Goal: Information Seeking & Learning: Learn about a topic

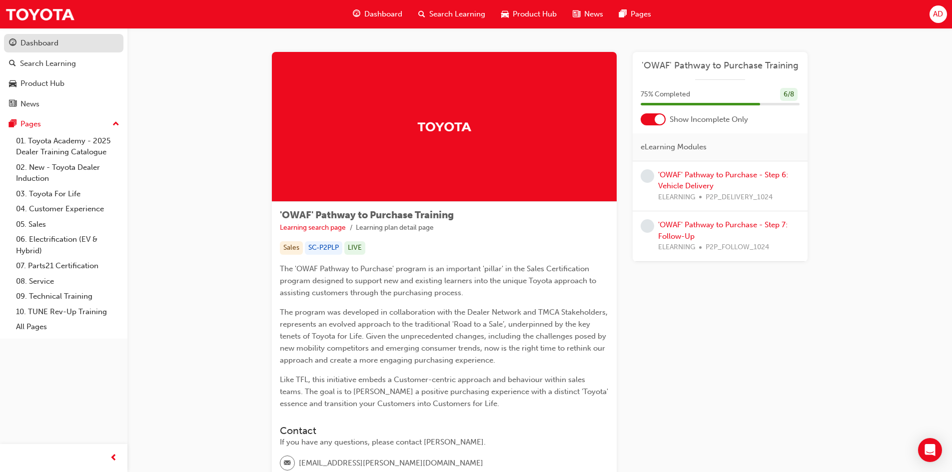
click at [56, 43] on div "Dashboard" at bounding box center [39, 42] width 38 height 11
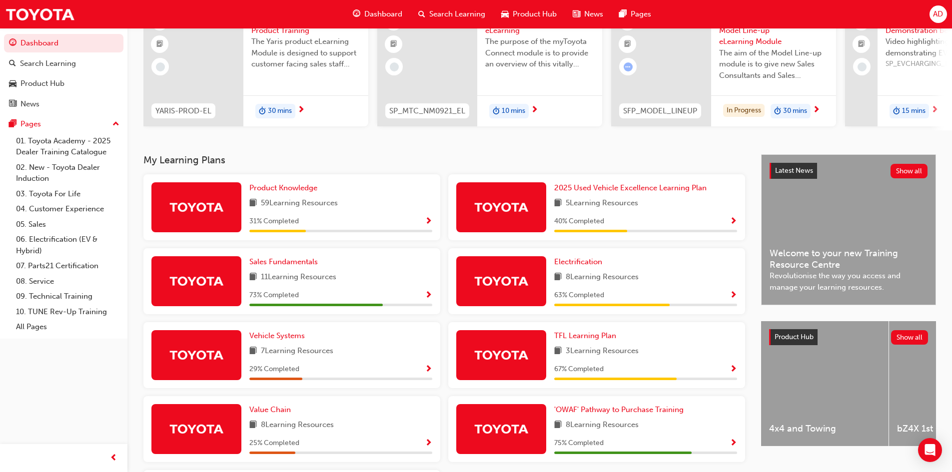
scroll to position [50, 0]
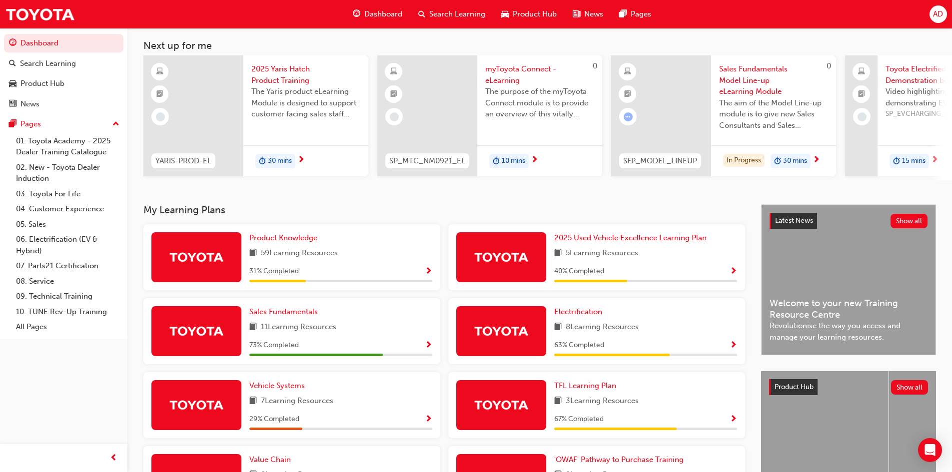
click at [342, 257] on div "59 Learning Resources" at bounding box center [340, 253] width 183 height 12
click at [363, 260] on div "59 Learning Resources" at bounding box center [340, 253] width 183 height 12
click at [220, 252] on img at bounding box center [196, 256] width 55 height 17
click at [430, 275] on span "Show Progress" at bounding box center [428, 271] width 7 height 9
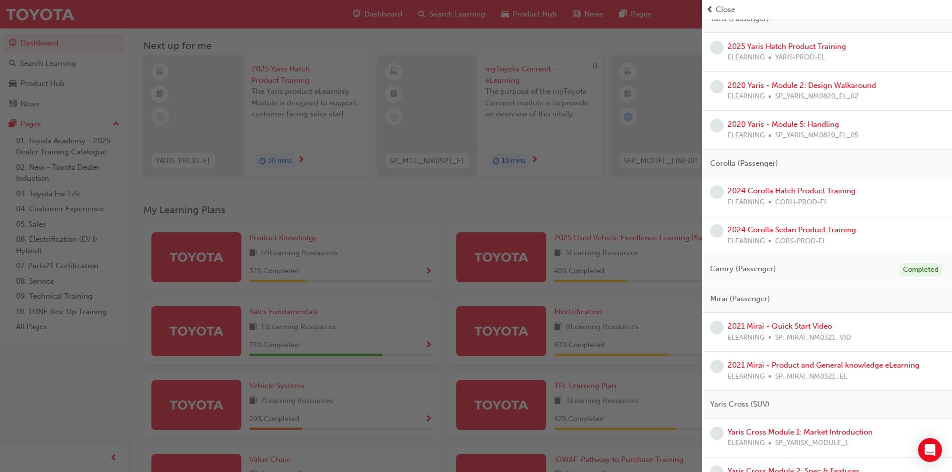
scroll to position [0, 0]
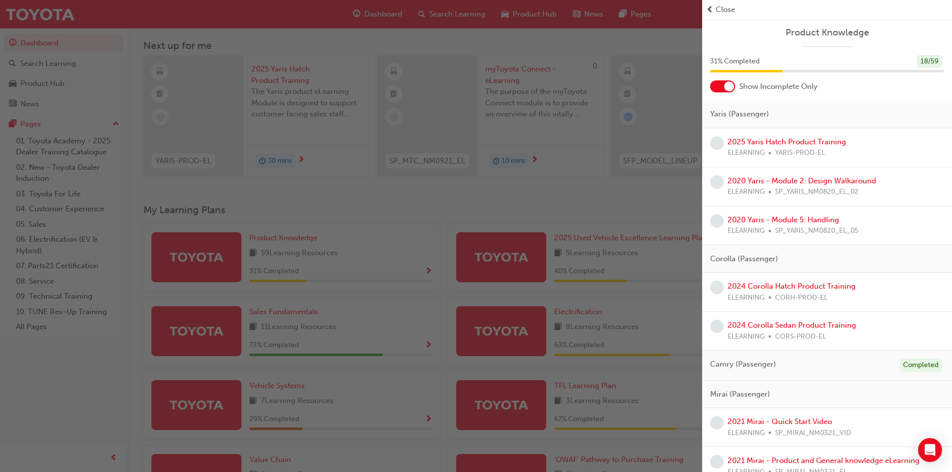
click at [301, 263] on div "button" at bounding box center [351, 236] width 702 height 472
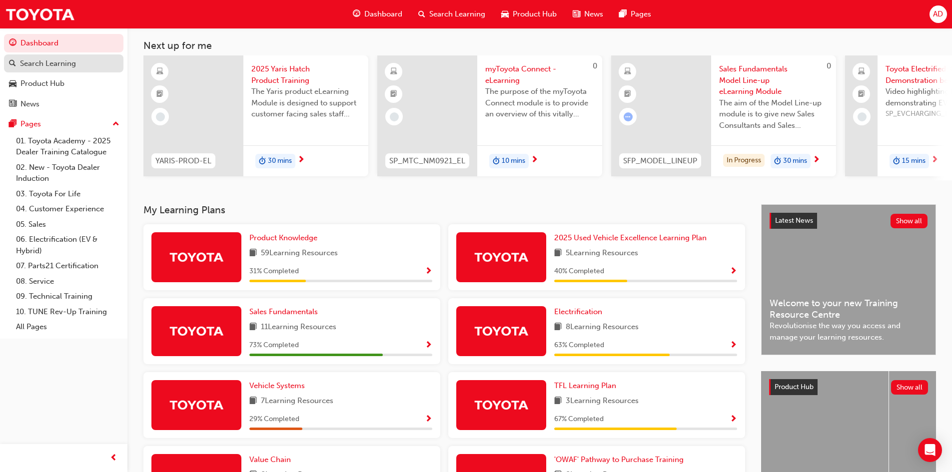
click at [56, 68] on div "Search Learning" at bounding box center [48, 63] width 56 height 11
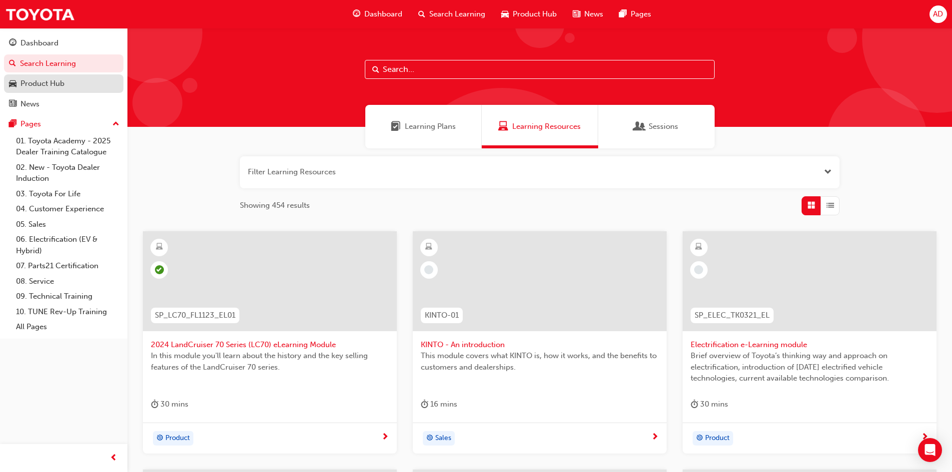
click at [61, 84] on div "Product Hub" at bounding box center [42, 83] width 44 height 11
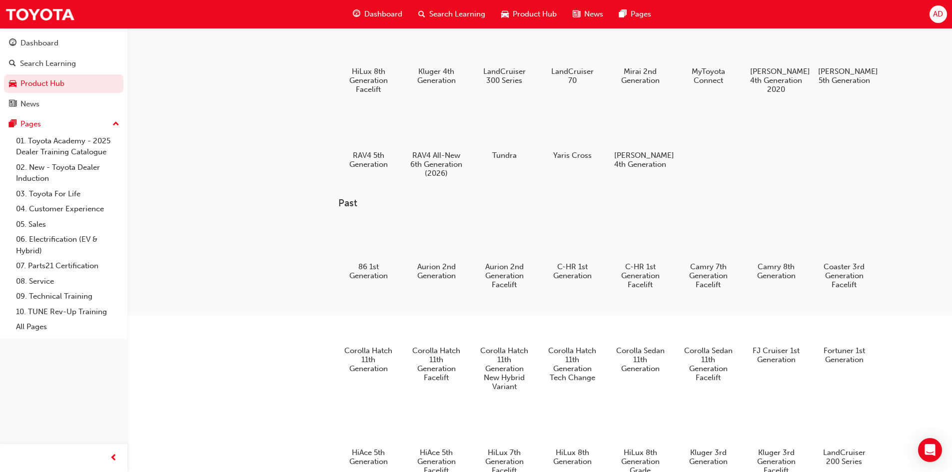
scroll to position [135, 0]
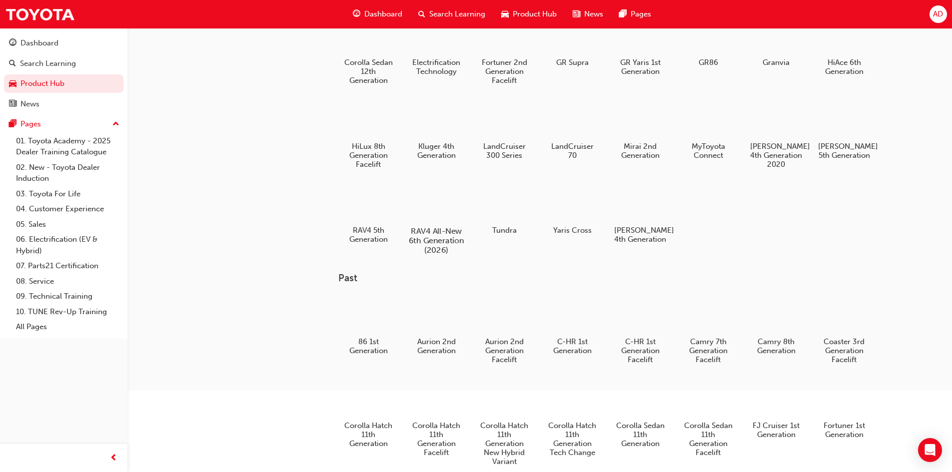
click at [433, 241] on h5 "RAV4 All-New 6th Generation (2026)" at bounding box center [435, 240] width 55 height 28
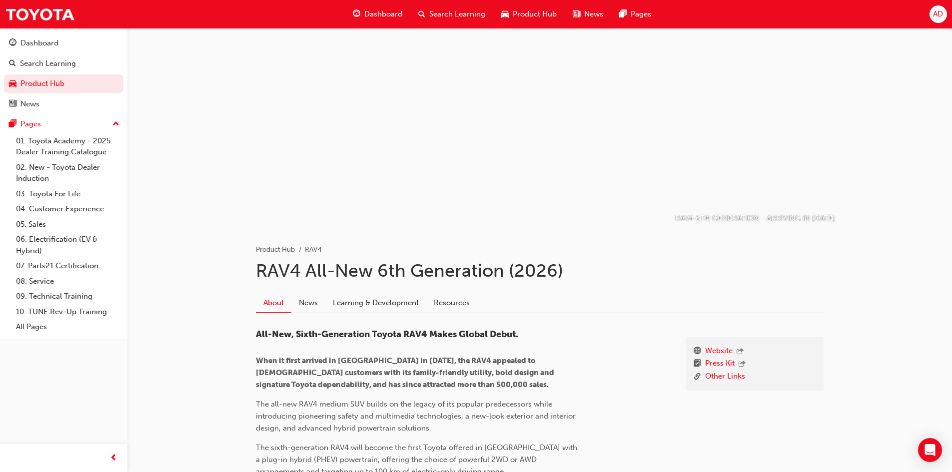
click at [487, 397] on div "All-New, Sixth-Generation Toyota RAV4 Makes Global Debut. When it first arrived…" at bounding box center [418, 473] width 325 height 289
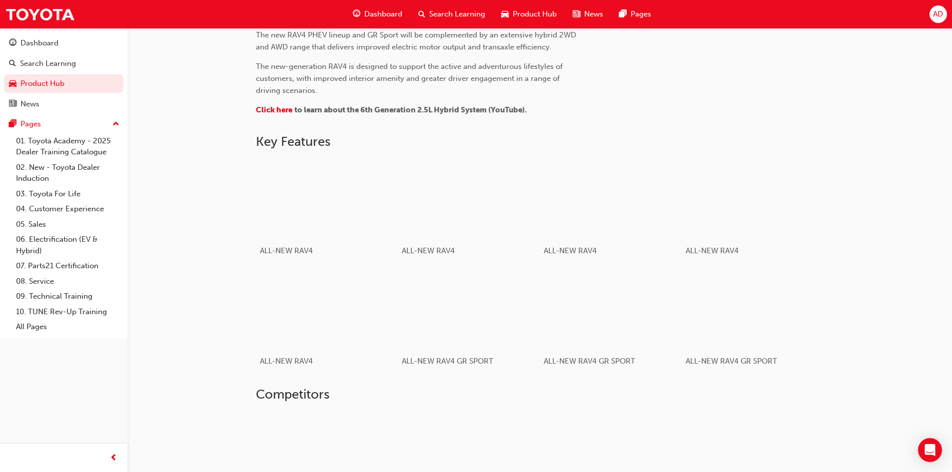
scroll to position [550, 0]
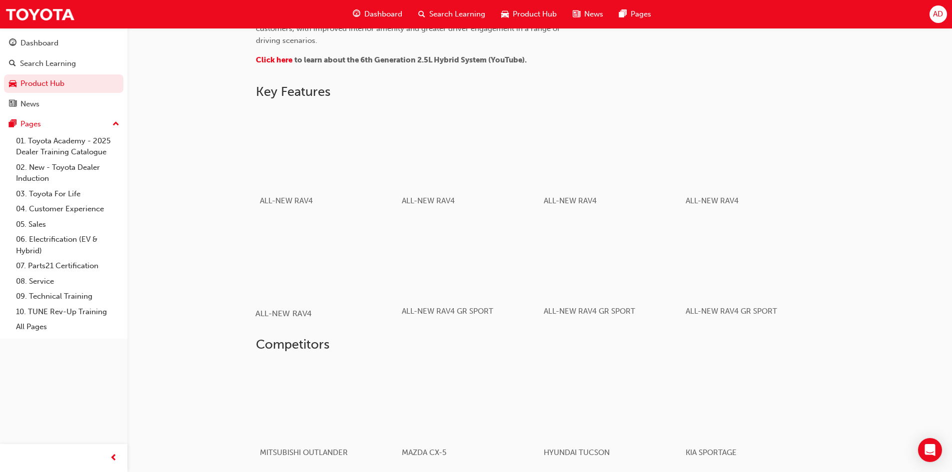
click at [377, 264] on div "button" at bounding box center [326, 259] width 142 height 80
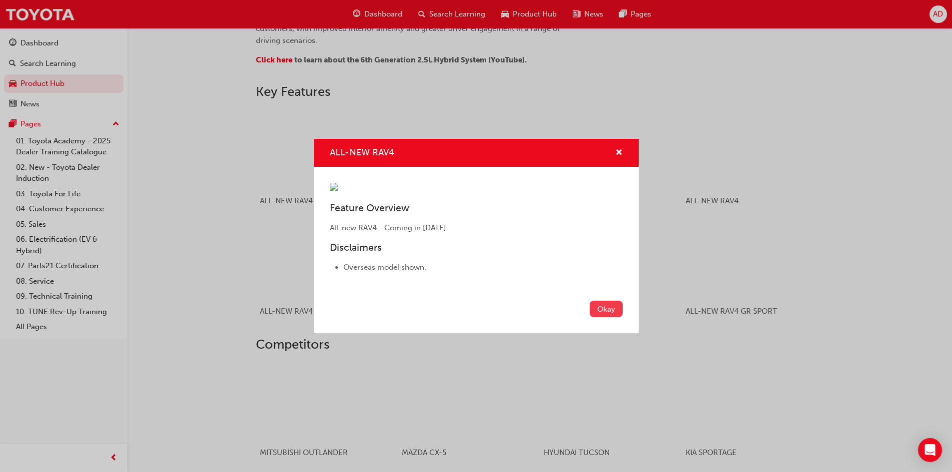
click at [613, 317] on button "Okay" at bounding box center [606, 309] width 33 height 16
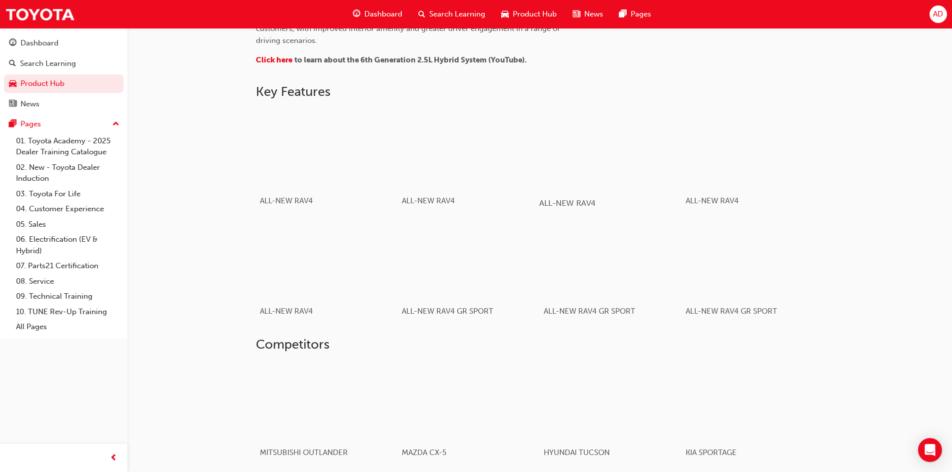
click at [573, 156] on div "button" at bounding box center [610, 148] width 142 height 80
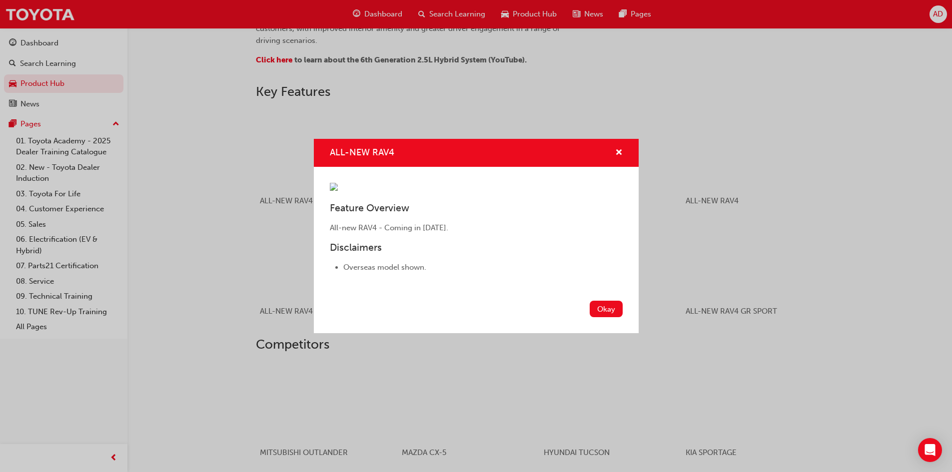
click at [338, 191] on img "ALL-NEW RAV4" at bounding box center [334, 187] width 8 height 8
click at [609, 317] on button "Okay" at bounding box center [606, 309] width 33 height 16
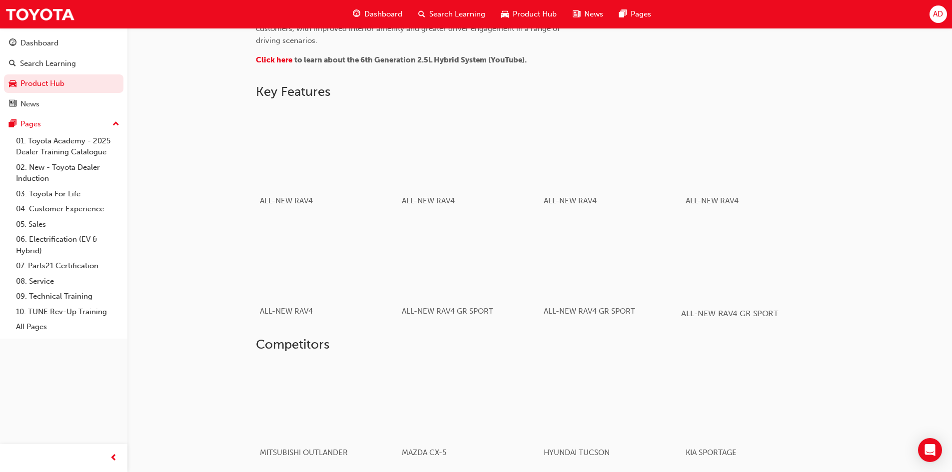
click at [745, 251] on div "button" at bounding box center [752, 259] width 142 height 80
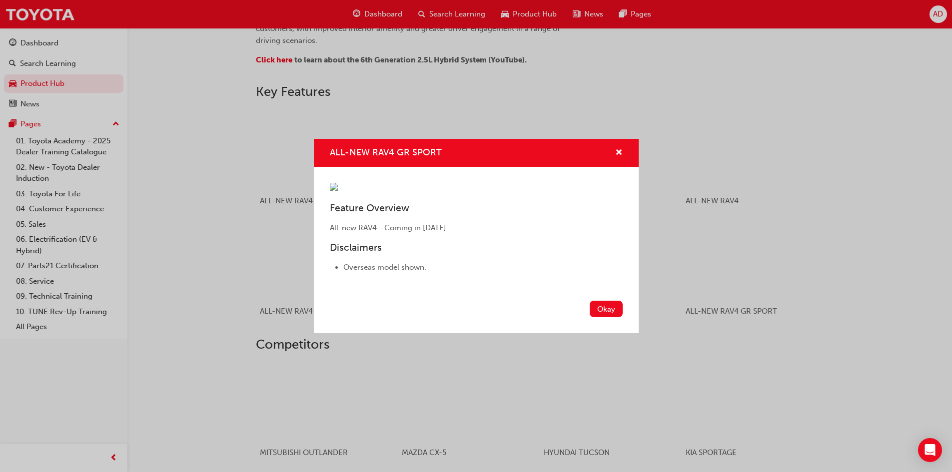
click at [740, 318] on div "ALL-NEW RAV4 GR SPORT Feature Overview All-new RAV4 - Coming in 2026. Disclaime…" at bounding box center [476, 236] width 952 height 472
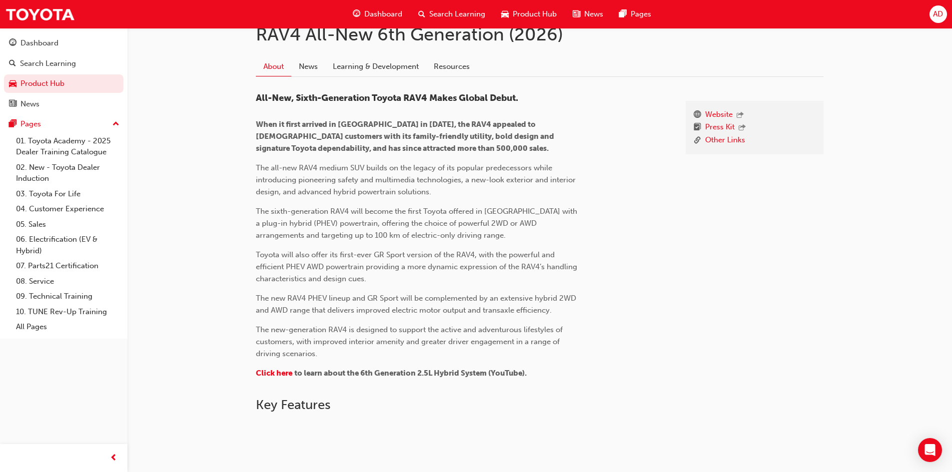
scroll to position [178, 0]
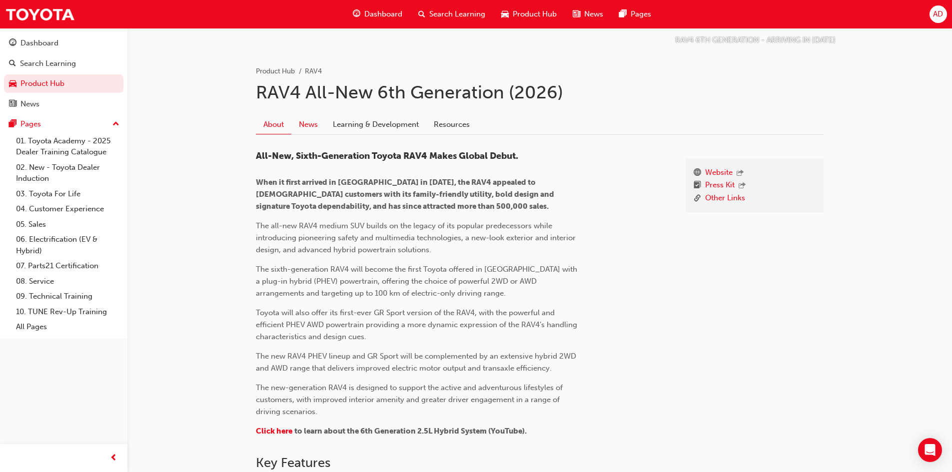
click at [310, 122] on link "News" at bounding box center [308, 124] width 34 height 19
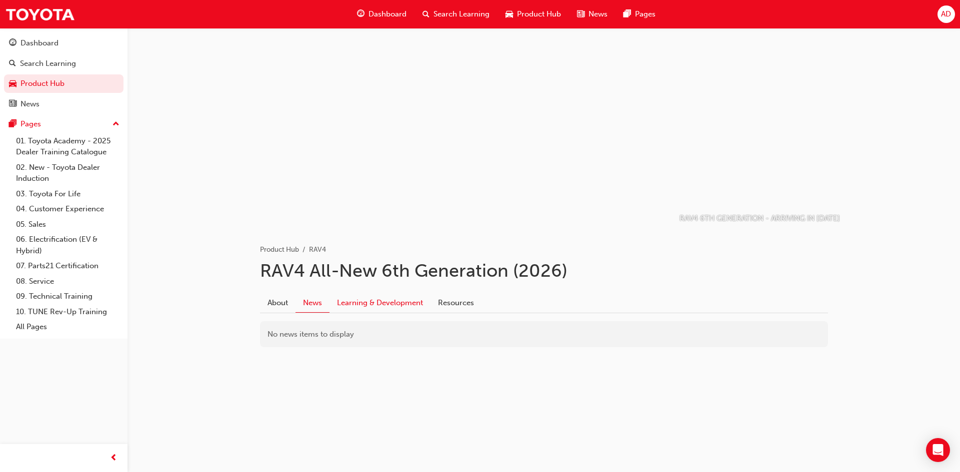
click at [365, 304] on link "Learning & Development" at bounding box center [379, 302] width 101 height 19
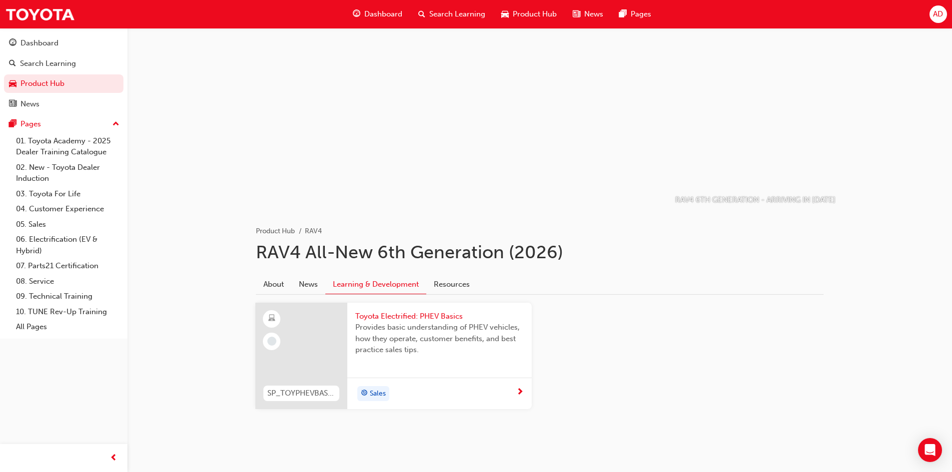
scroll to position [28, 0]
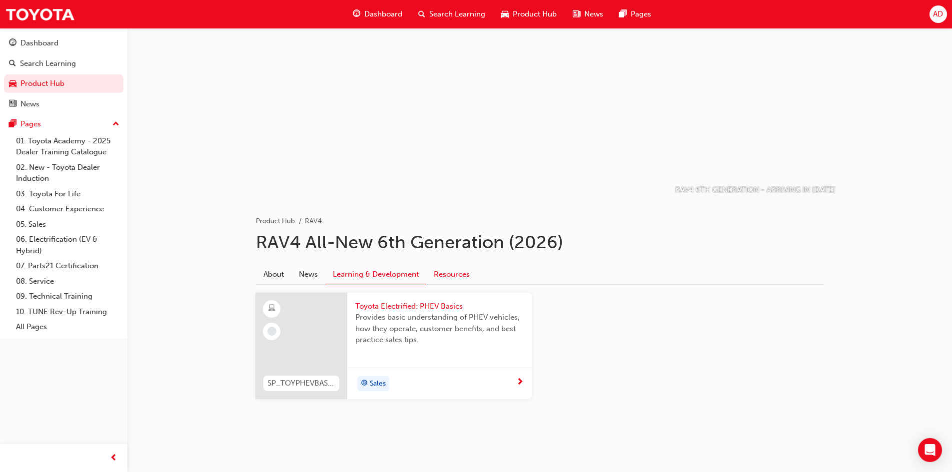
click at [458, 269] on link "Resources" at bounding box center [451, 274] width 51 height 19
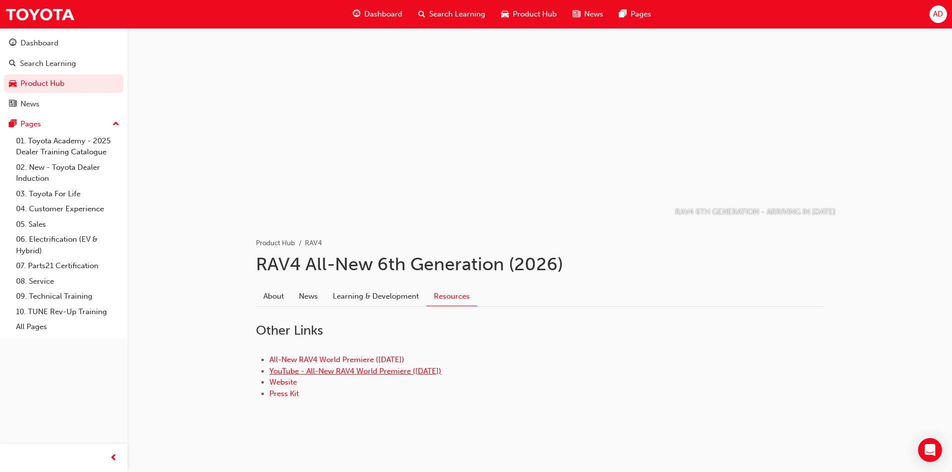
click at [343, 375] on link "YouTube - All-New RAV4 World Premiere ([DATE])" at bounding box center [355, 371] width 172 height 9
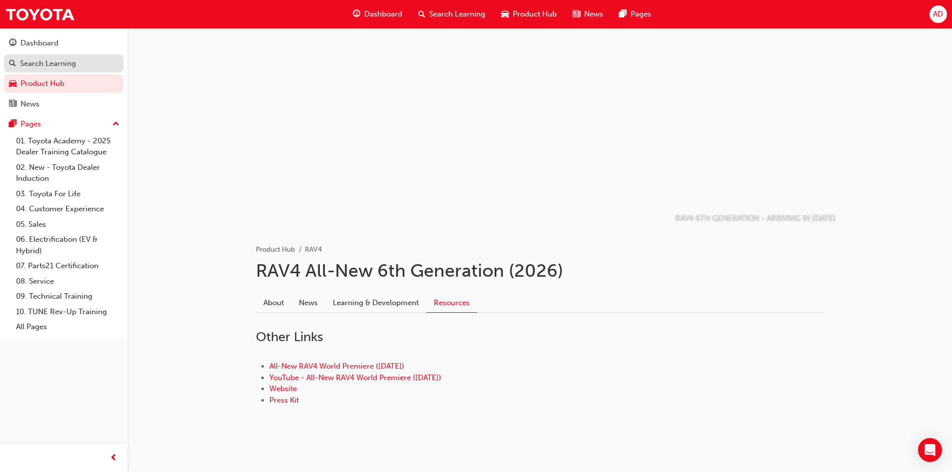
click at [41, 66] on div "Search Learning" at bounding box center [48, 63] width 56 height 11
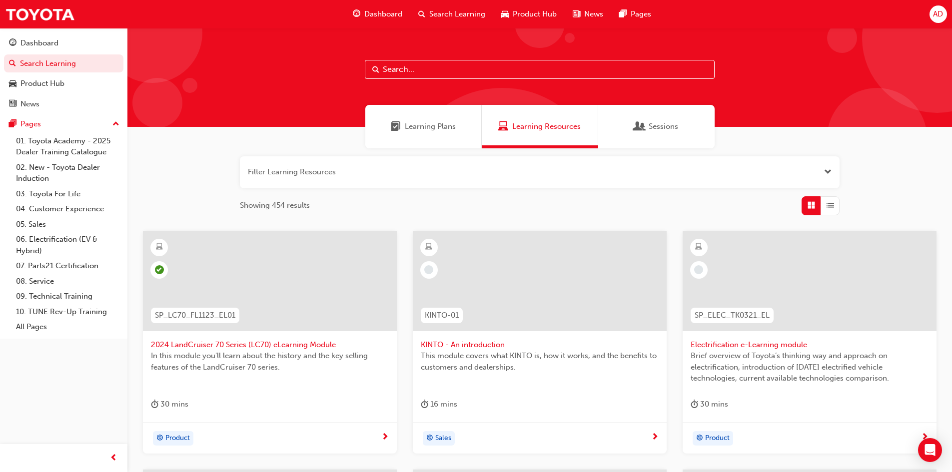
click at [385, 16] on span "Dashboard" at bounding box center [383, 13] width 38 height 11
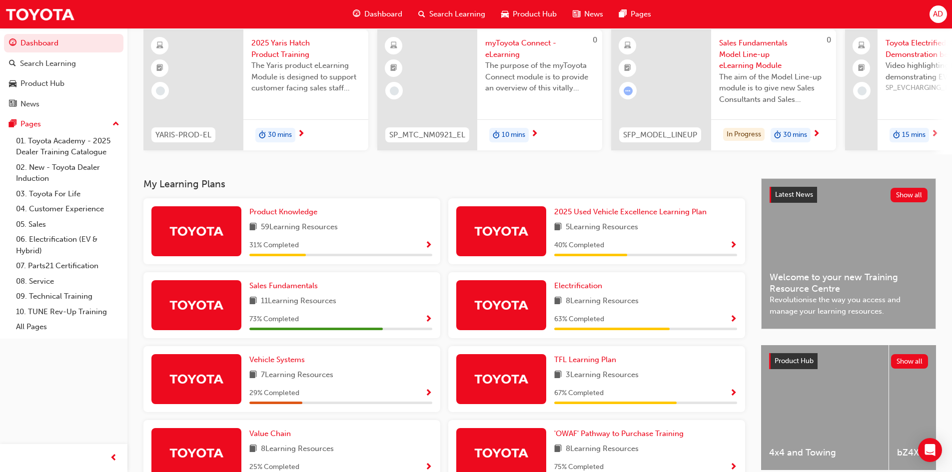
scroll to position [100, 0]
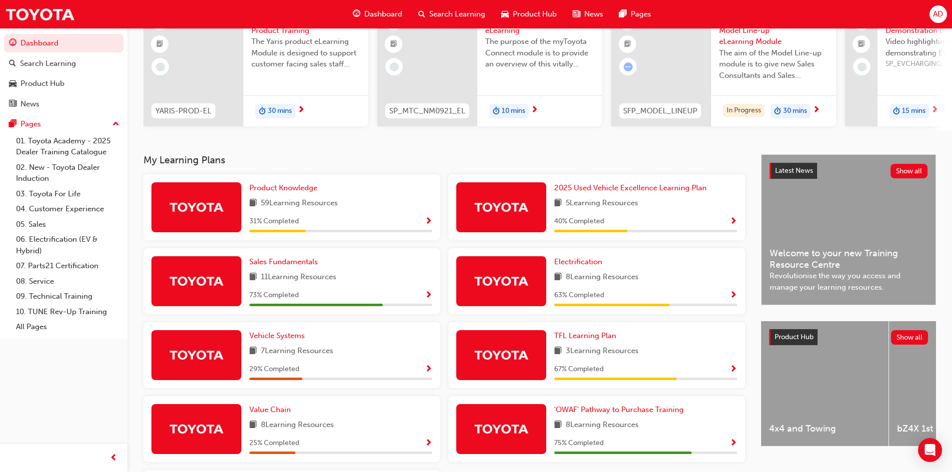
click at [396, 219] on div "Product Knowledge 59 Learning Resources 31 % Completed" at bounding box center [340, 207] width 183 height 50
click at [427, 226] on span "Show Progress" at bounding box center [428, 221] width 7 height 9
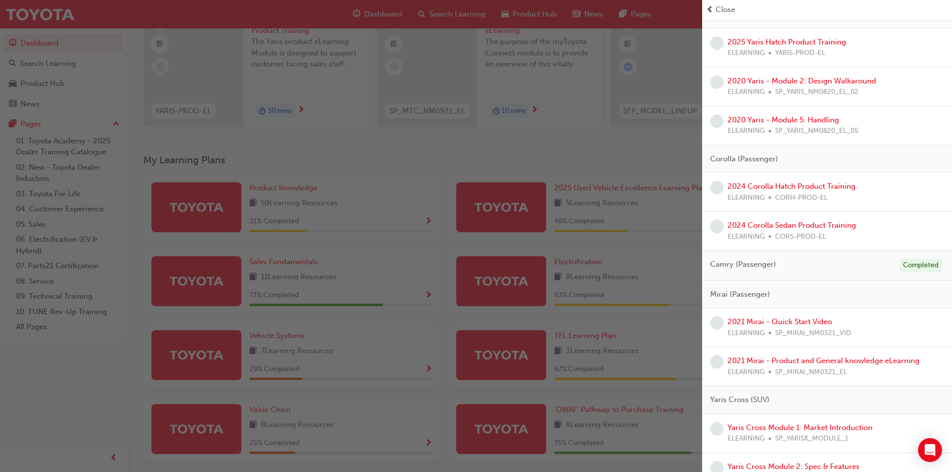
click at [353, 199] on div "button" at bounding box center [351, 236] width 702 height 472
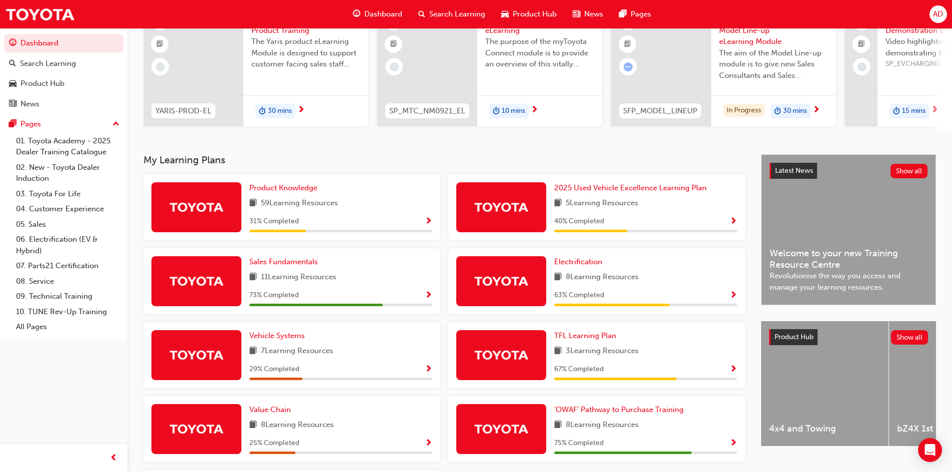
click at [431, 299] on span "Show Progress" at bounding box center [428, 295] width 7 height 9
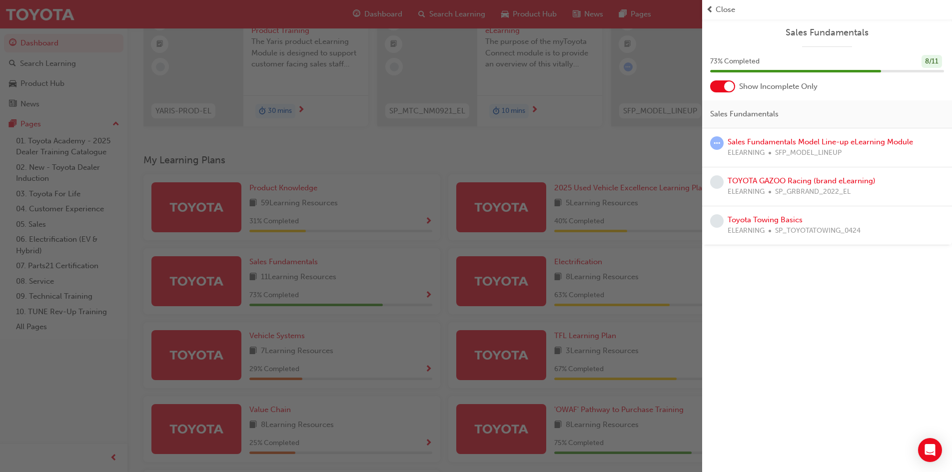
click at [677, 275] on div "button" at bounding box center [351, 236] width 702 height 472
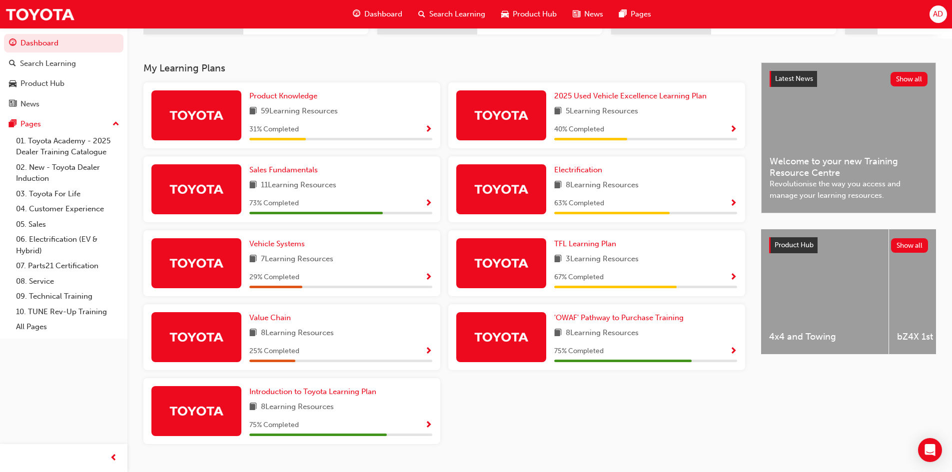
scroll to position [200, 0]
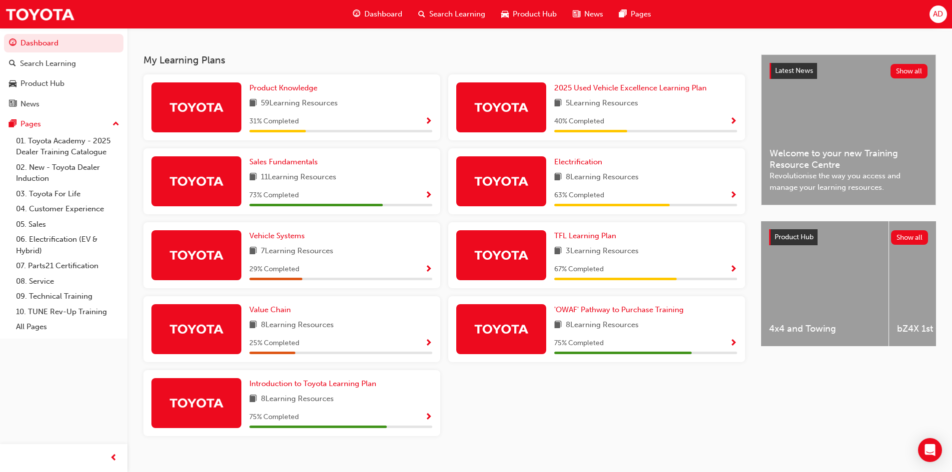
click at [732, 346] on span "Show Progress" at bounding box center [733, 343] width 7 height 9
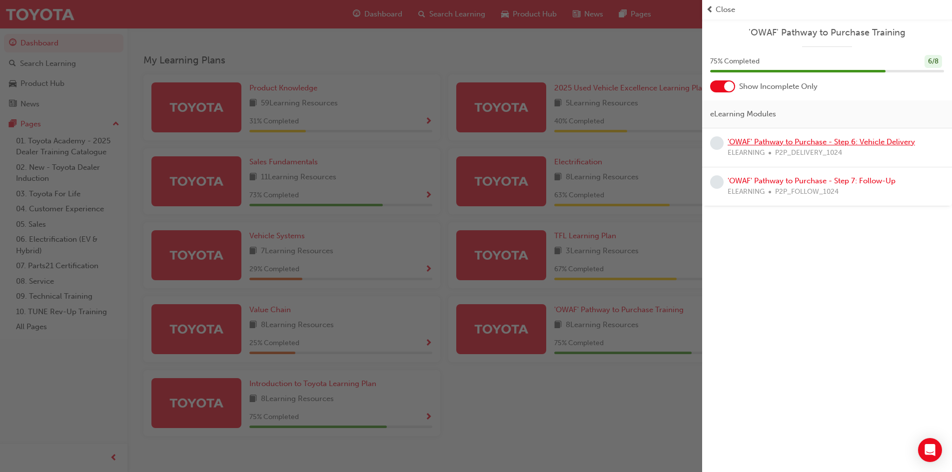
click at [759, 144] on link "'OWAF' Pathway to Purchase - Step 6: Vehicle Delivery" at bounding box center [821, 141] width 187 height 9
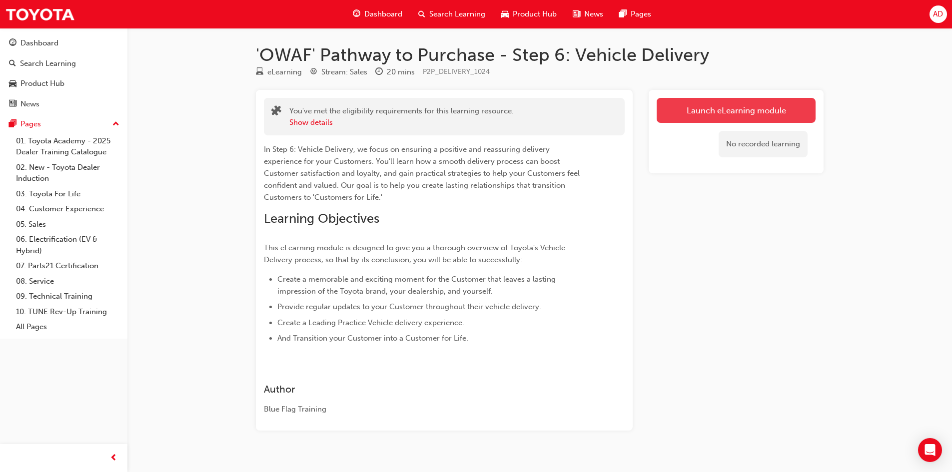
click at [721, 110] on link "Launch eLearning module" at bounding box center [736, 110] width 159 height 25
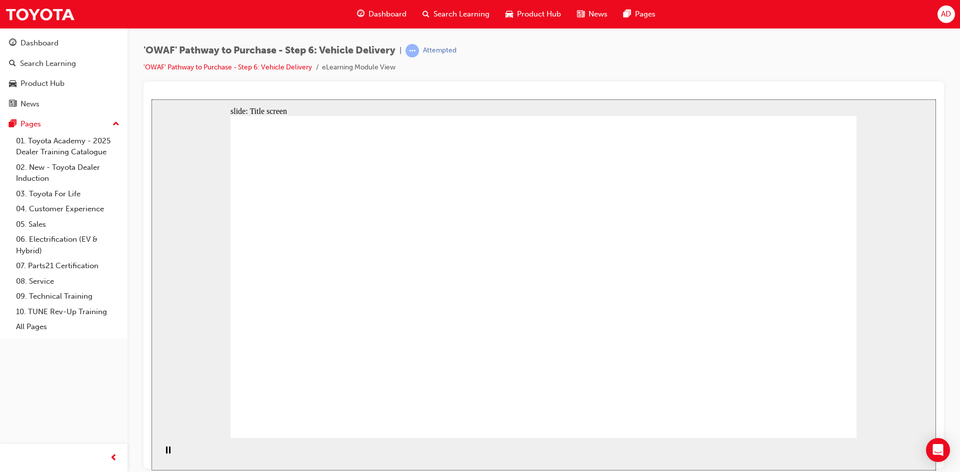
click at [863, 431] on div "slide: Title screen Oval 1 Rectangle 1 OWAF Toyota Pathway to Purchase Step 6: …" at bounding box center [543, 284] width 784 height 371
